Goal: Information Seeking & Learning: Learn about a topic

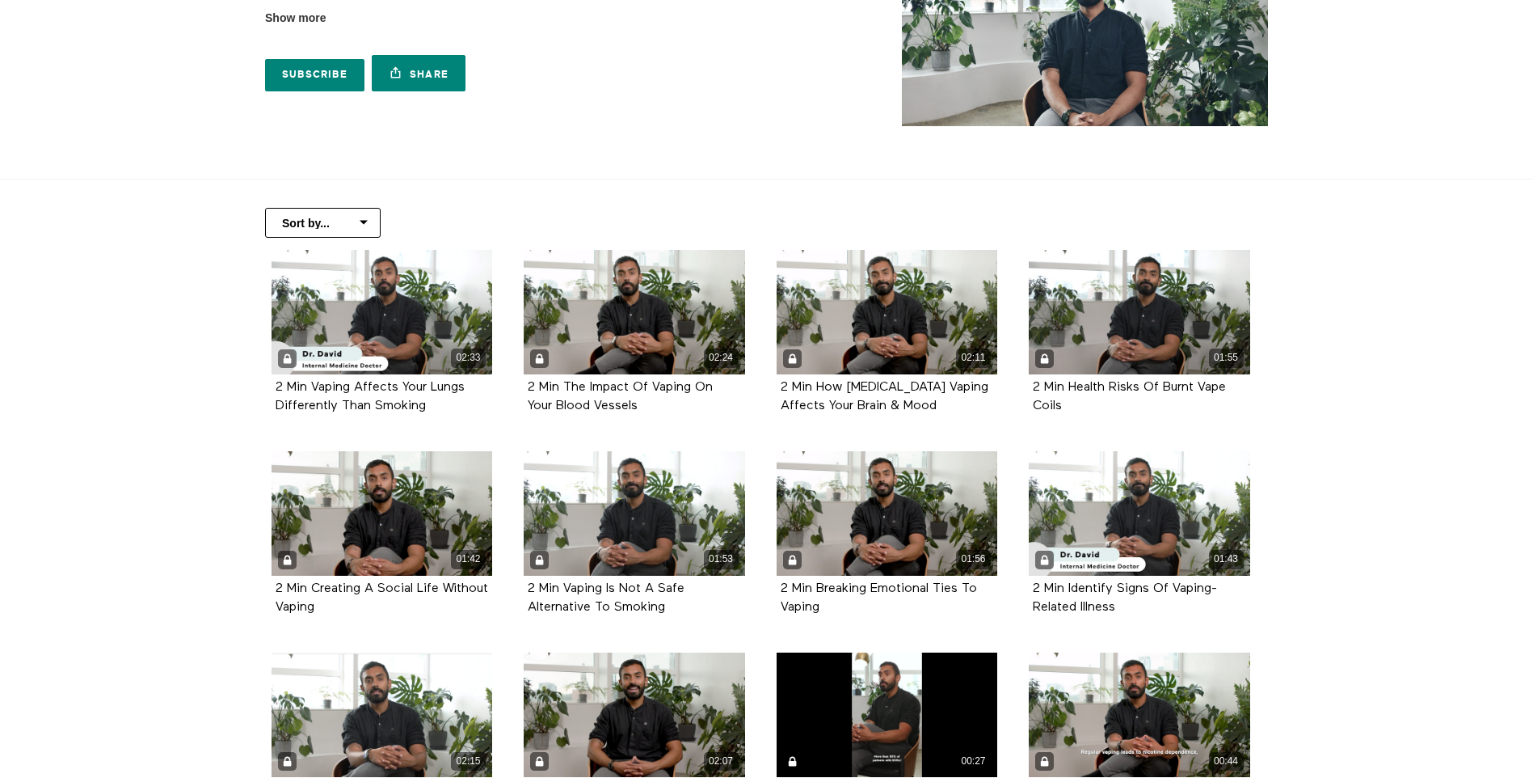
scroll to position [162, 0]
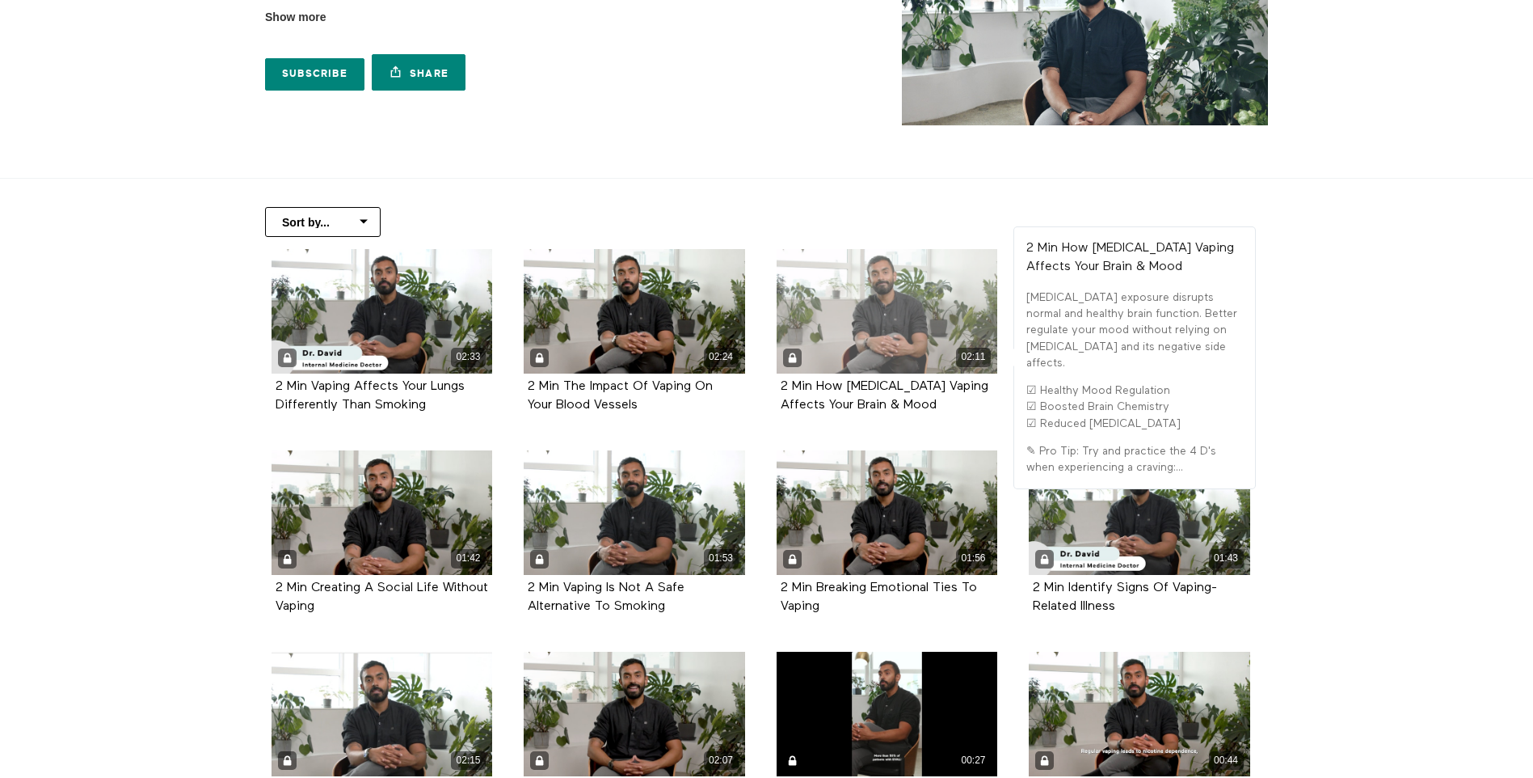
click at [898, 311] on div "02:11" at bounding box center [887, 311] width 221 height 124
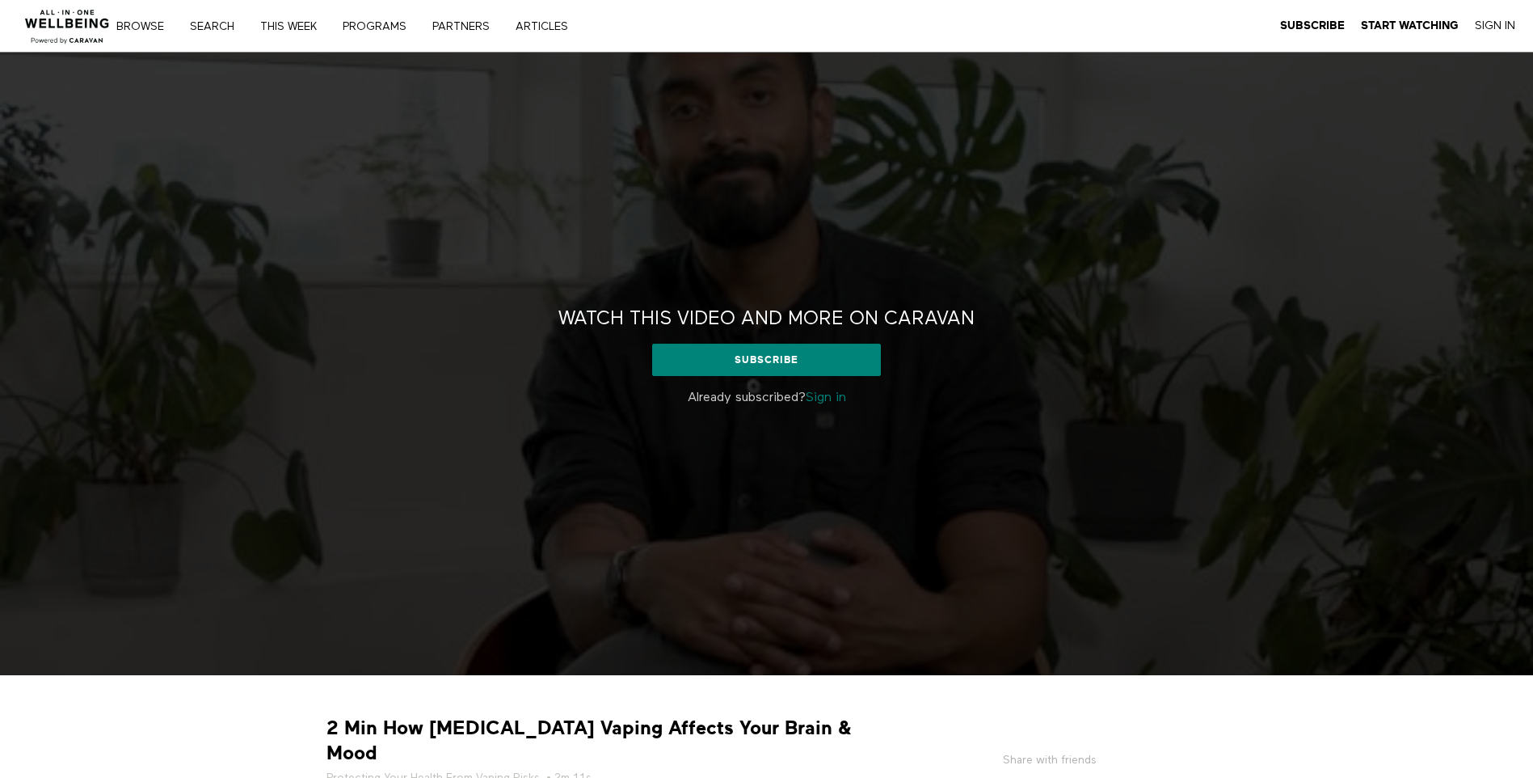
click at [833, 399] on link "Sign in" at bounding box center [826, 397] width 40 height 13
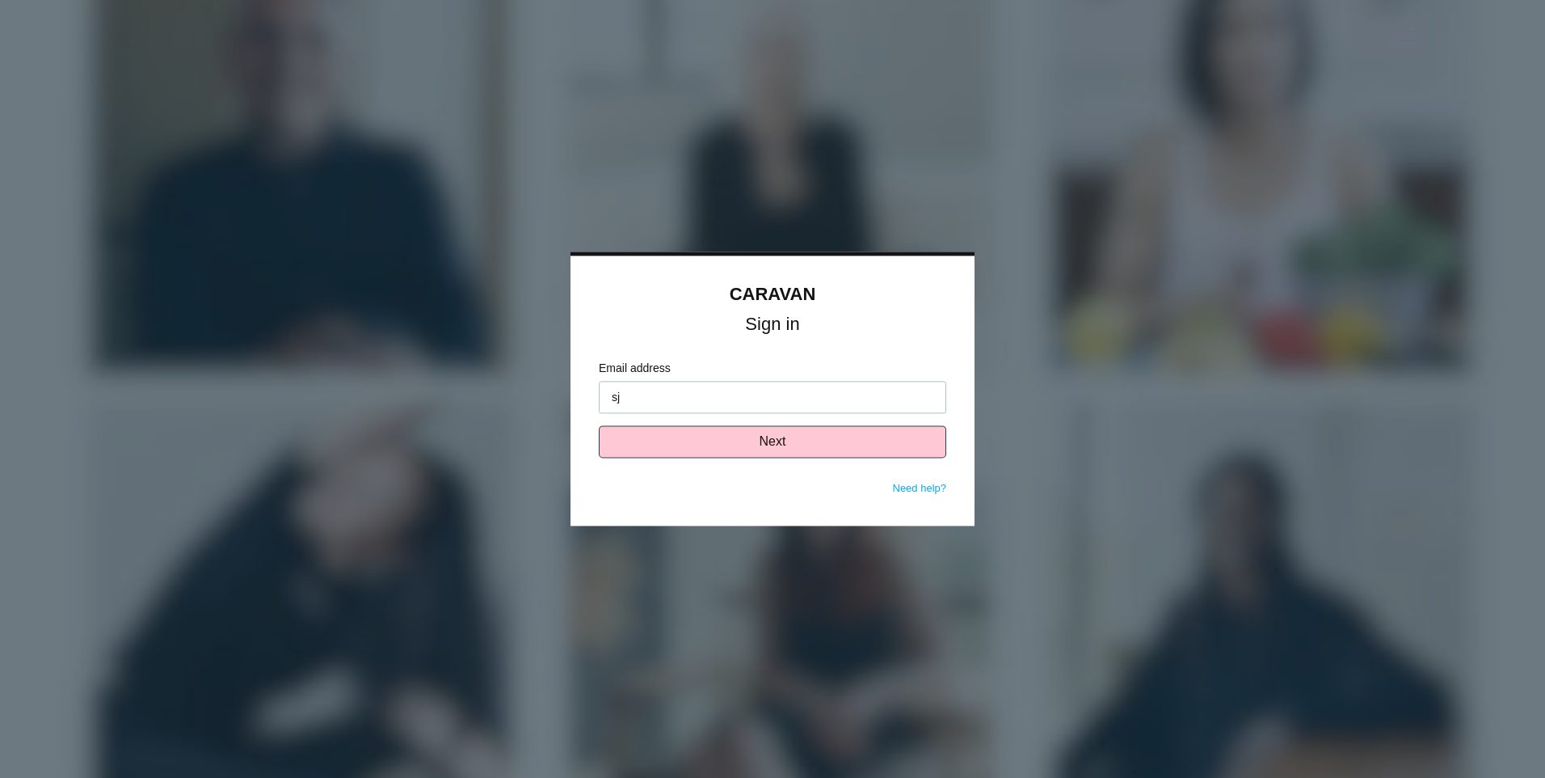
type input "[EMAIL_ADDRESS][DOMAIN_NAME]"
click at [782, 437] on button "Next" at bounding box center [773, 442] width 348 height 32
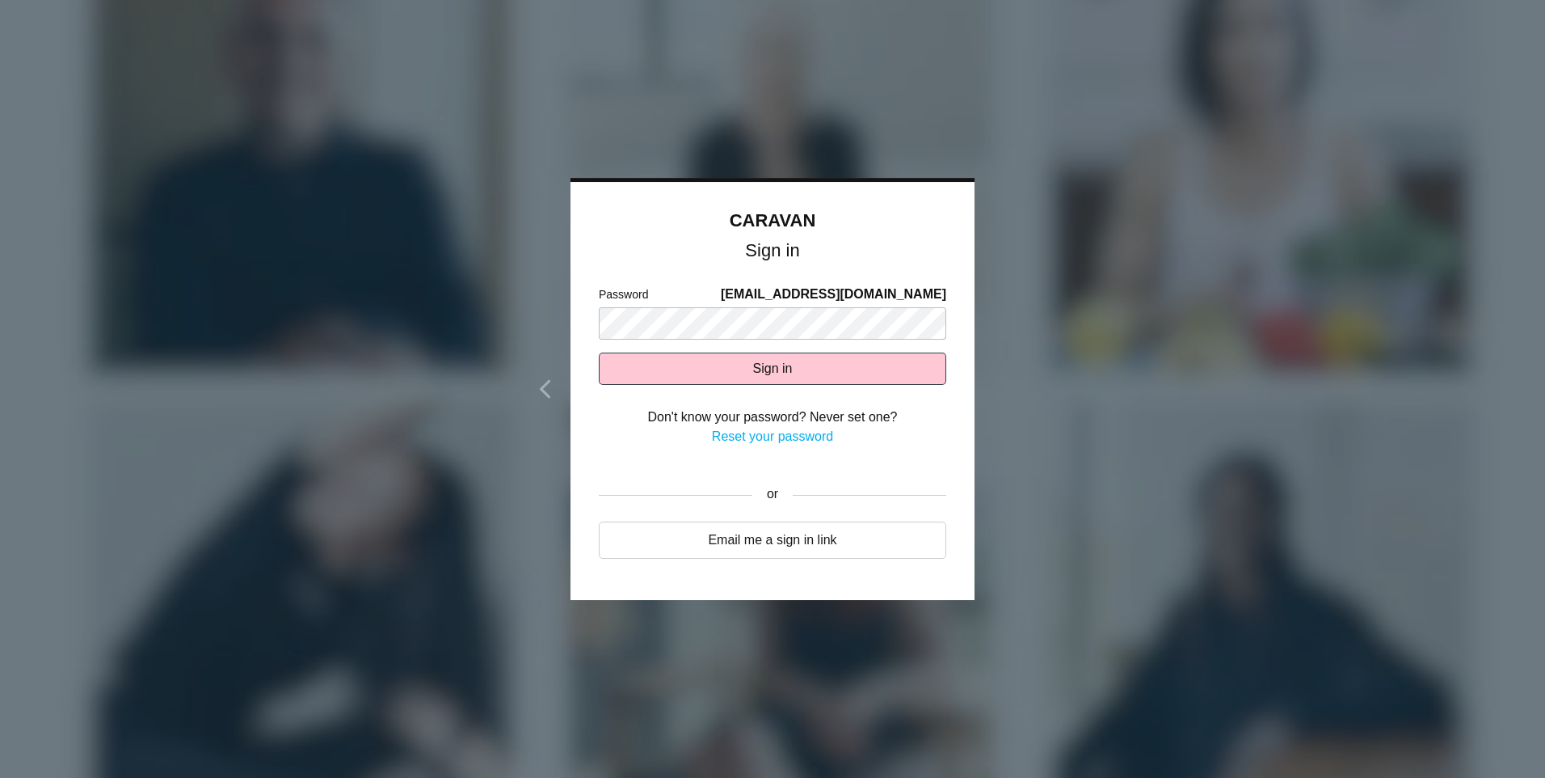
click at [592, 397] on div "CARAVAN Sign in Email address sjaglal@acadiarealty.com Next Need help? Password…" at bounding box center [773, 391] width 404 height 418
click at [774, 367] on button "Sign in" at bounding box center [773, 368] width 348 height 32
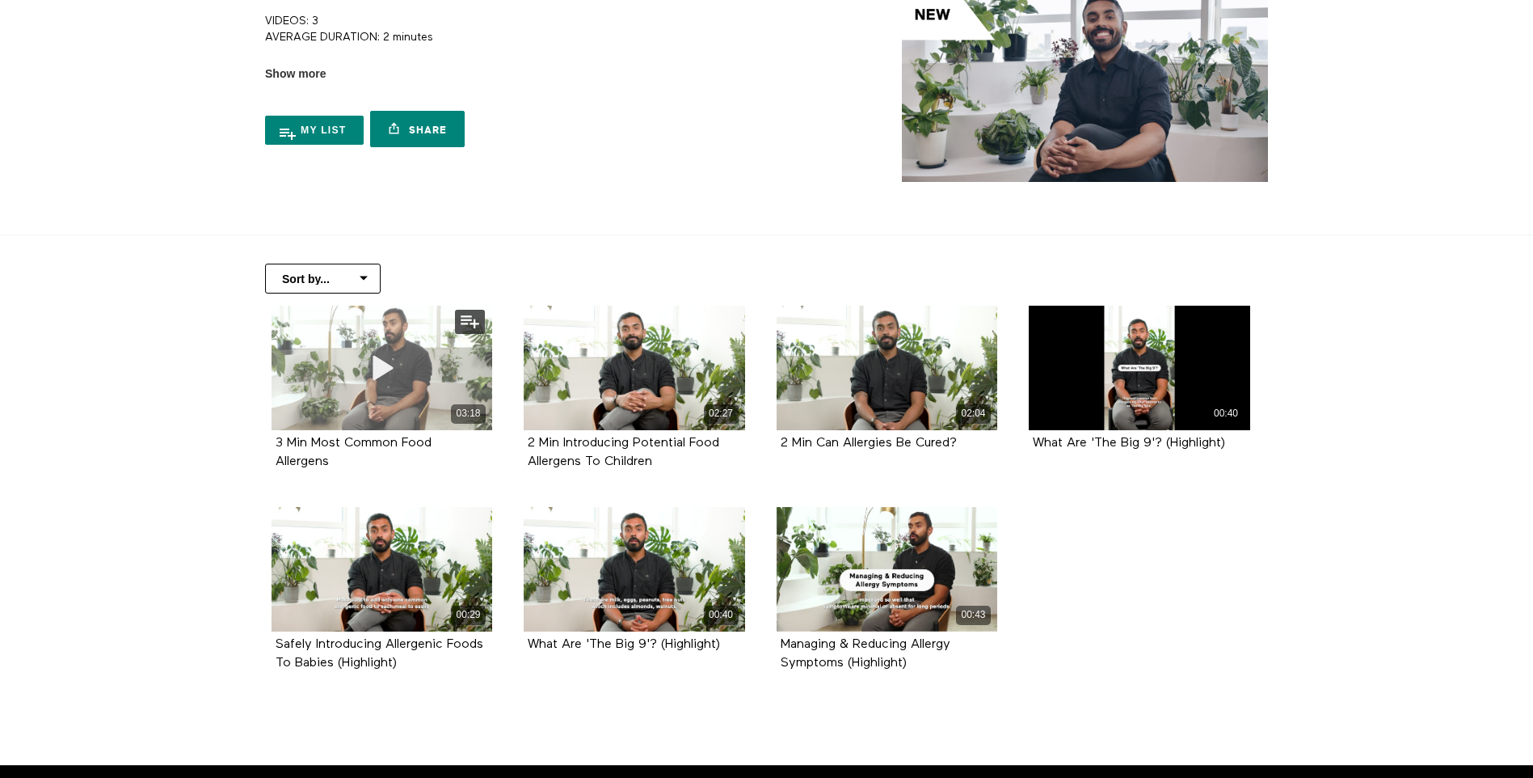
scroll to position [158, 0]
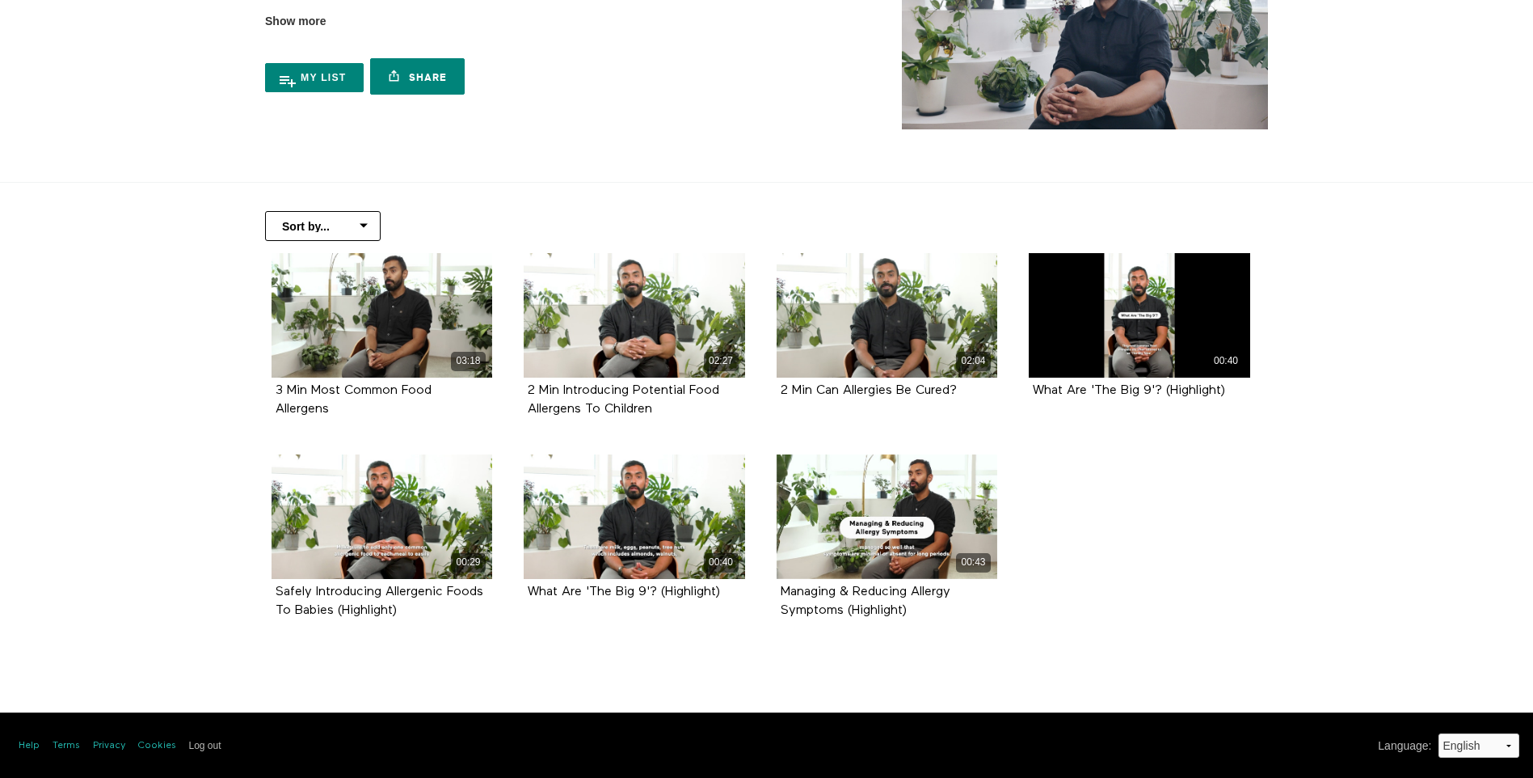
click at [364, 217] on select "Sort by... Alphabetical Release date" at bounding box center [323, 226] width 116 height 30
select select "[URL][DOMAIN_NAME]"
click at [265, 211] on select "Sort by... Alphabetical Release date" at bounding box center [323, 226] width 116 height 30
